Goal: Contribute content

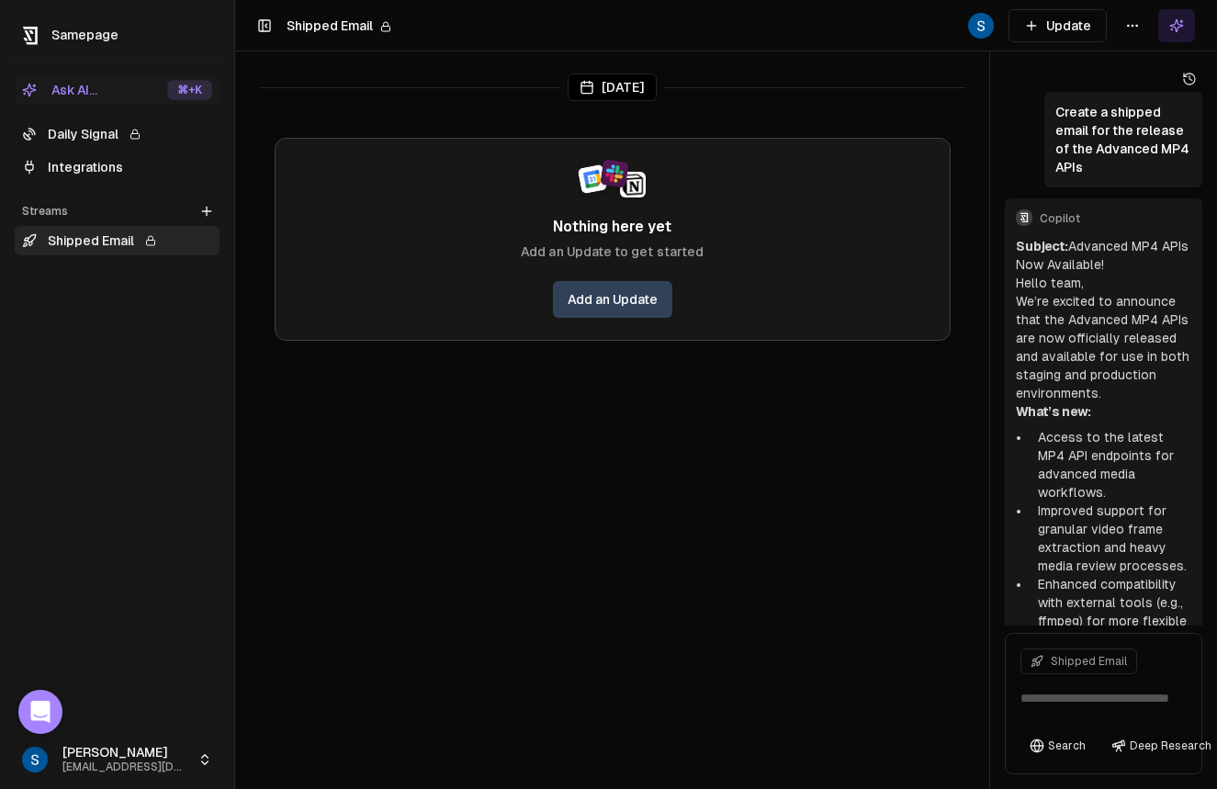
scroll to position [629, 0]
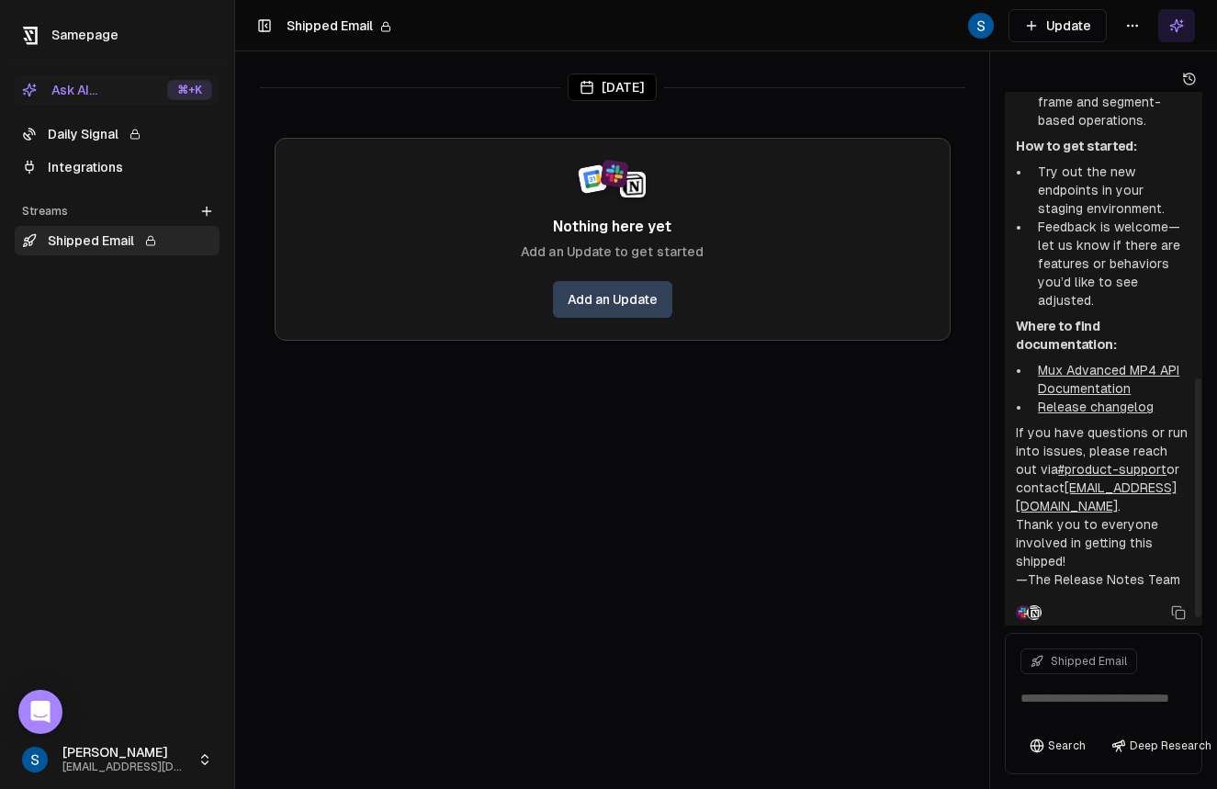
click at [1032, 471] on p "If you have questions or run into issues, please reach out via #product-support…" at bounding box center [1103, 469] width 175 height 92
click at [506, 97] on div "[DATE]" at bounding box center [612, 87] width 705 height 28
click at [604, 292] on link "Add an Update" at bounding box center [612, 299] width 119 height 37
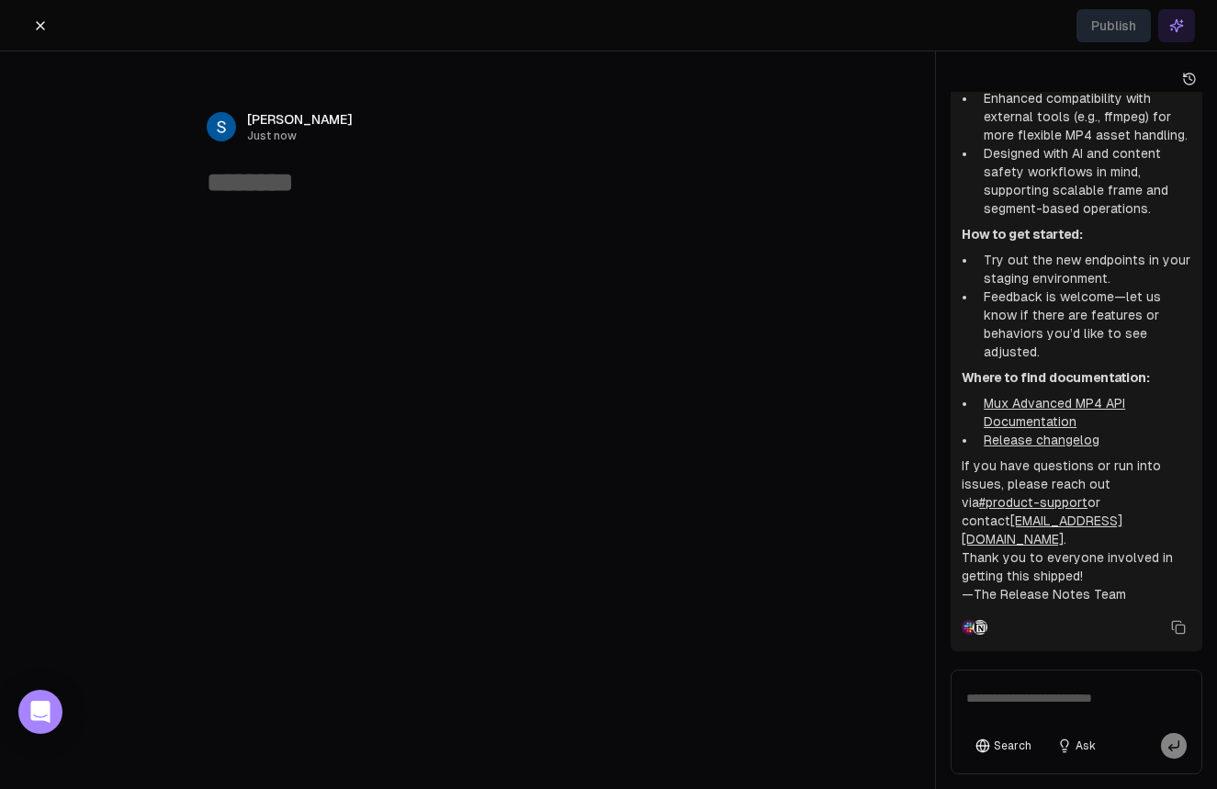
scroll to position [372, 0]
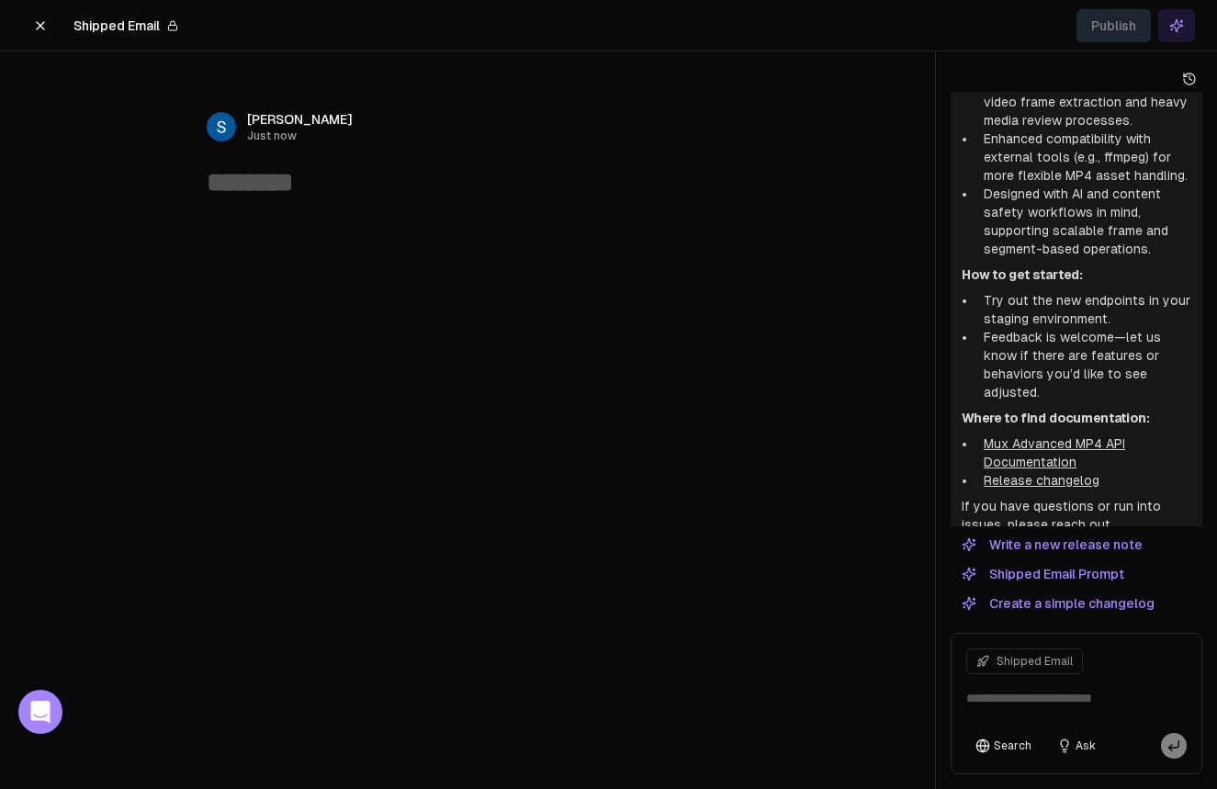
click at [274, 207] on div "﻿" at bounding box center [467, 361] width 705 height 309
click at [255, 181] on textarea at bounding box center [468, 182] width 522 height 35
click at [248, 207] on div "﻿" at bounding box center [467, 361] width 705 height 309
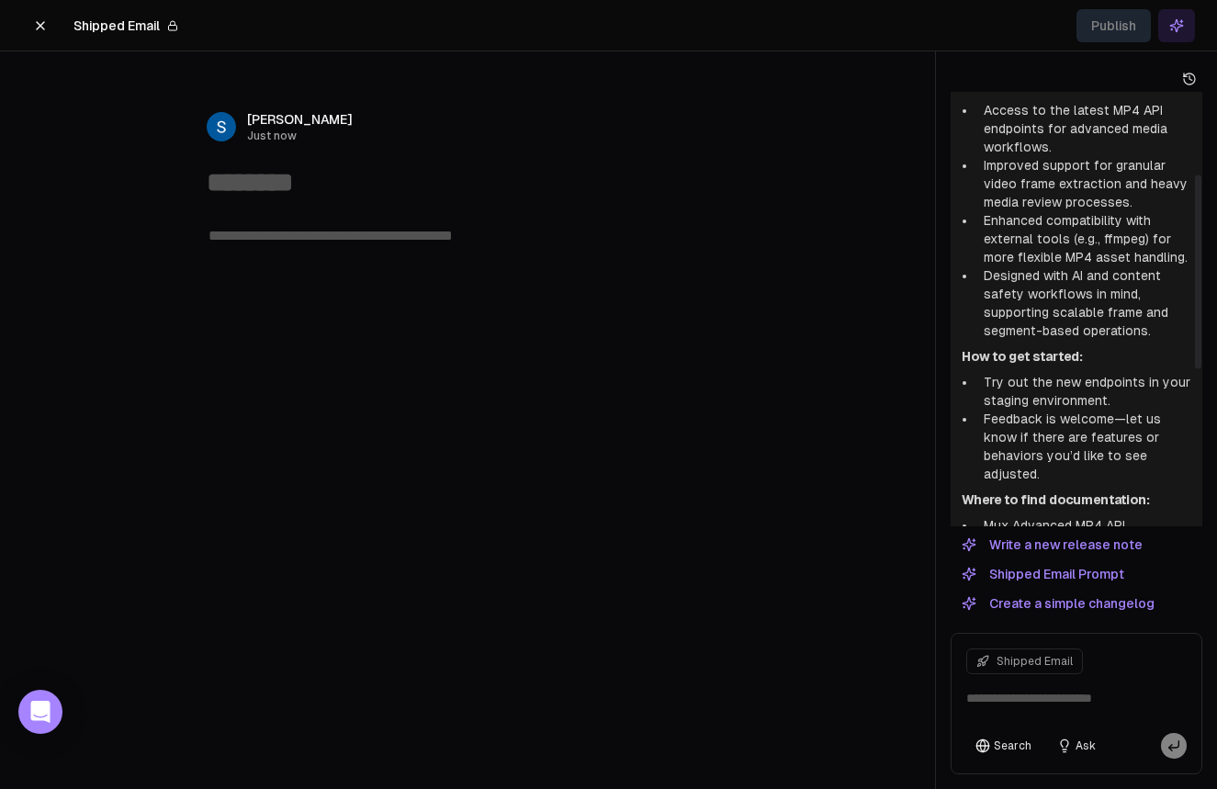
scroll to position [0, 0]
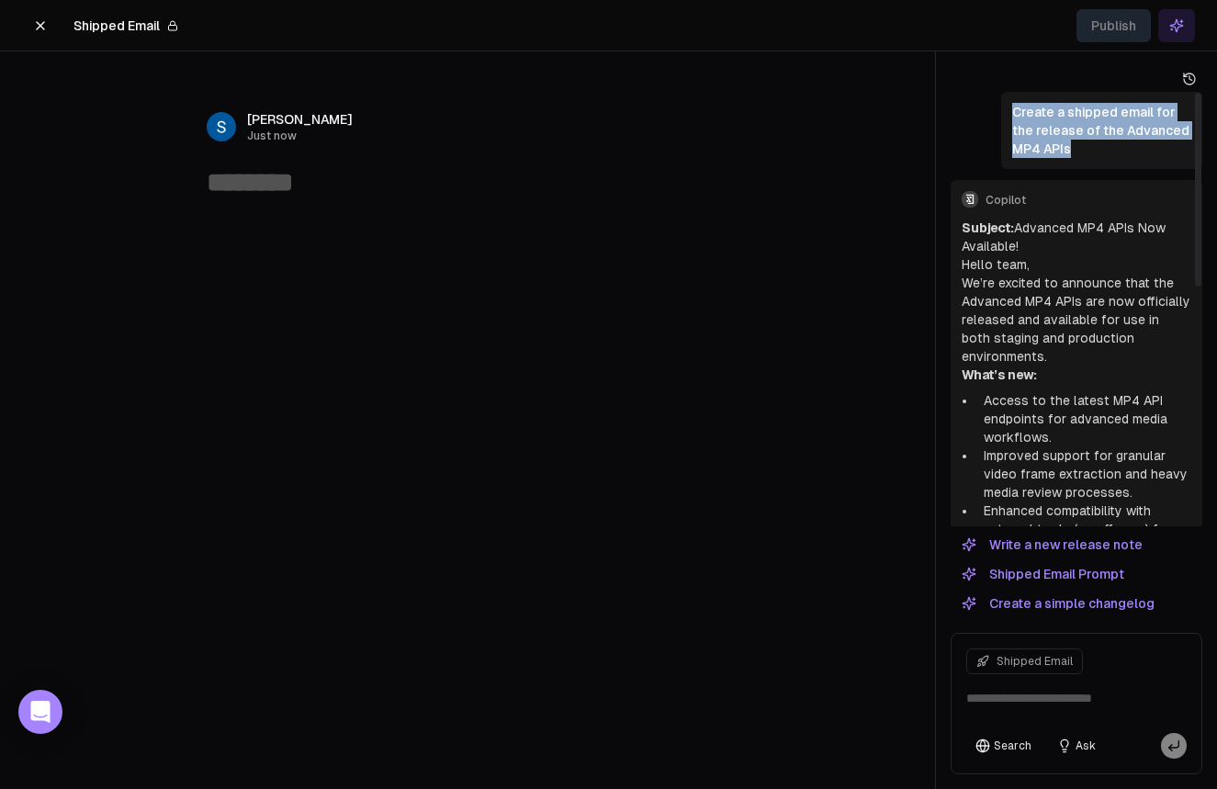
drag, startPoint x: 1015, startPoint y: 102, endPoint x: 1085, endPoint y: 153, distance: 86.7
click at [1085, 153] on p "Create a shipped email for the release of the Advanced MP4 APIs" at bounding box center [1101, 130] width 179 height 55
click at [1092, 153] on p "Create a shipped email for the release of the Advanced MP4 APIs" at bounding box center [1101, 130] width 179 height 55
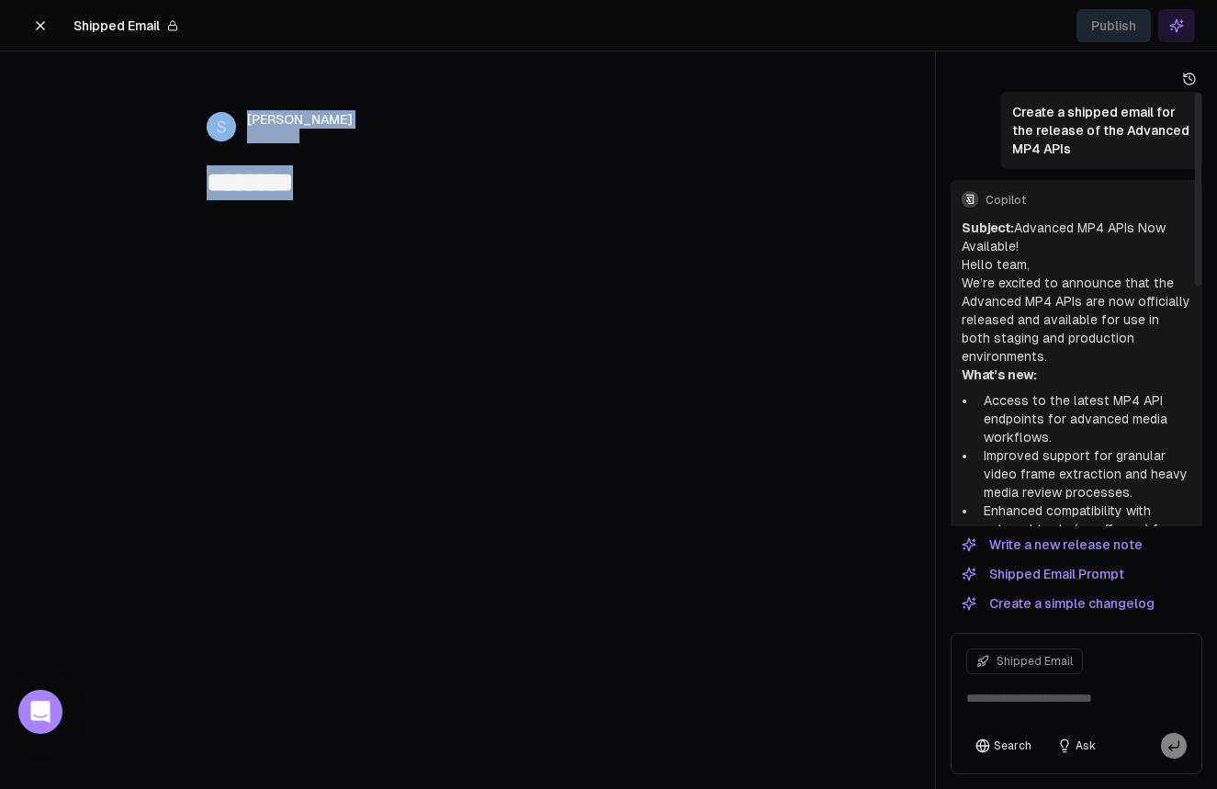
drag, startPoint x: 1096, startPoint y: 156, endPoint x: 393, endPoint y: 60, distance: 709.3
click at [951, 92] on div "Create a shipped email for the release of the Advanced MP4 APIs Copilot Subject…" at bounding box center [1077, 309] width 252 height 434
click at [39, 25] on icon at bounding box center [40, 25] width 7 height 7
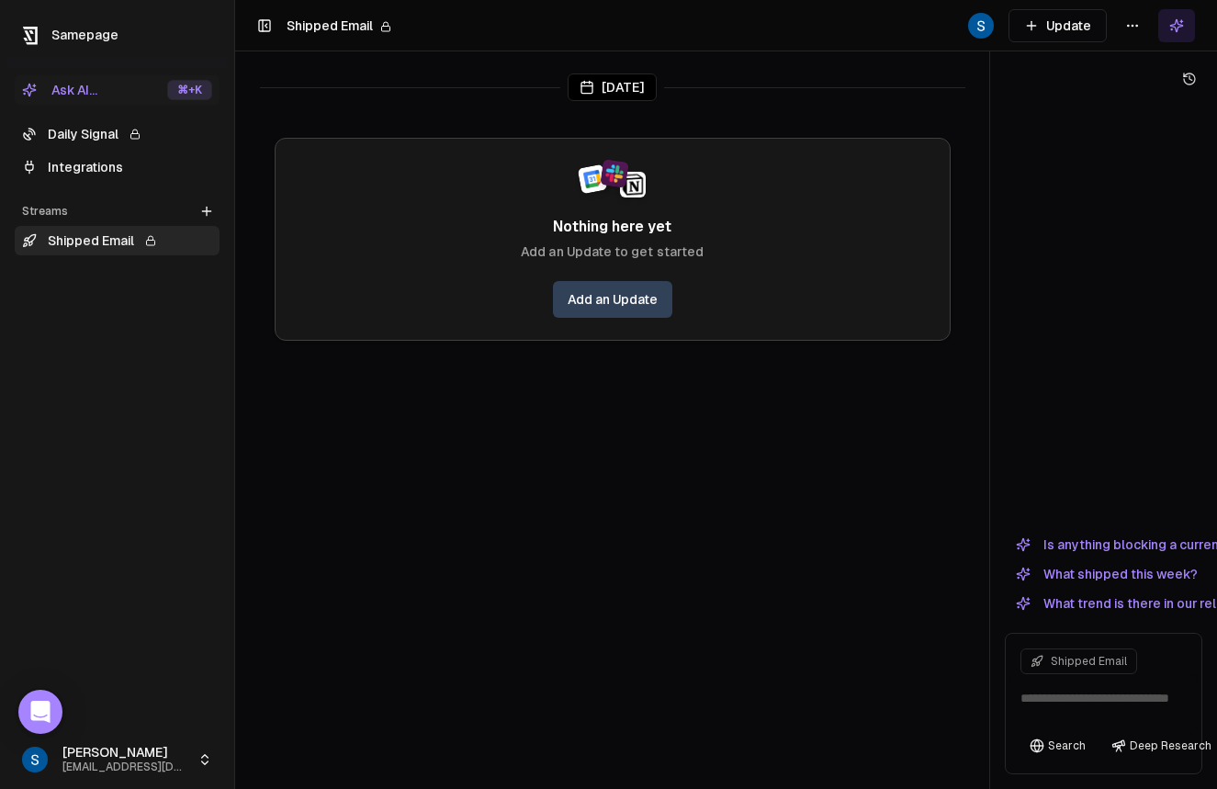
click at [394, 243] on div "Nothing here yet Add an Update to get started Add an Update" at bounding box center [613, 239] width 676 height 203
click at [83, 136] on link "Daily Signal" at bounding box center [117, 133] width 205 height 29
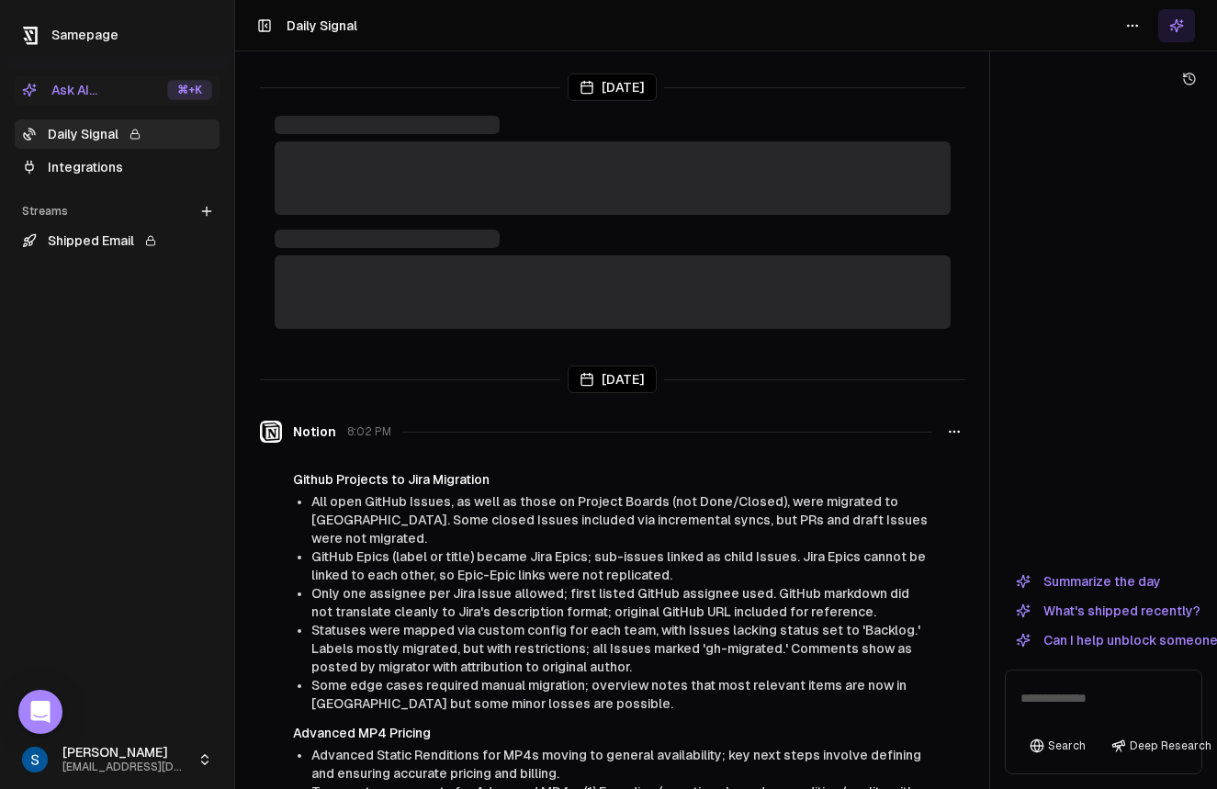
click at [426, 623] on span "Statuses were mapped via custom config for each team, with Issues lacking statu…" at bounding box center [615, 648] width 609 height 51
click at [500, 522] on span "All open GitHub Issues, as well as those on Project Boards (not Done/Closed), w…" at bounding box center [619, 519] width 616 height 51
